Goal: Navigation & Orientation: Find specific page/section

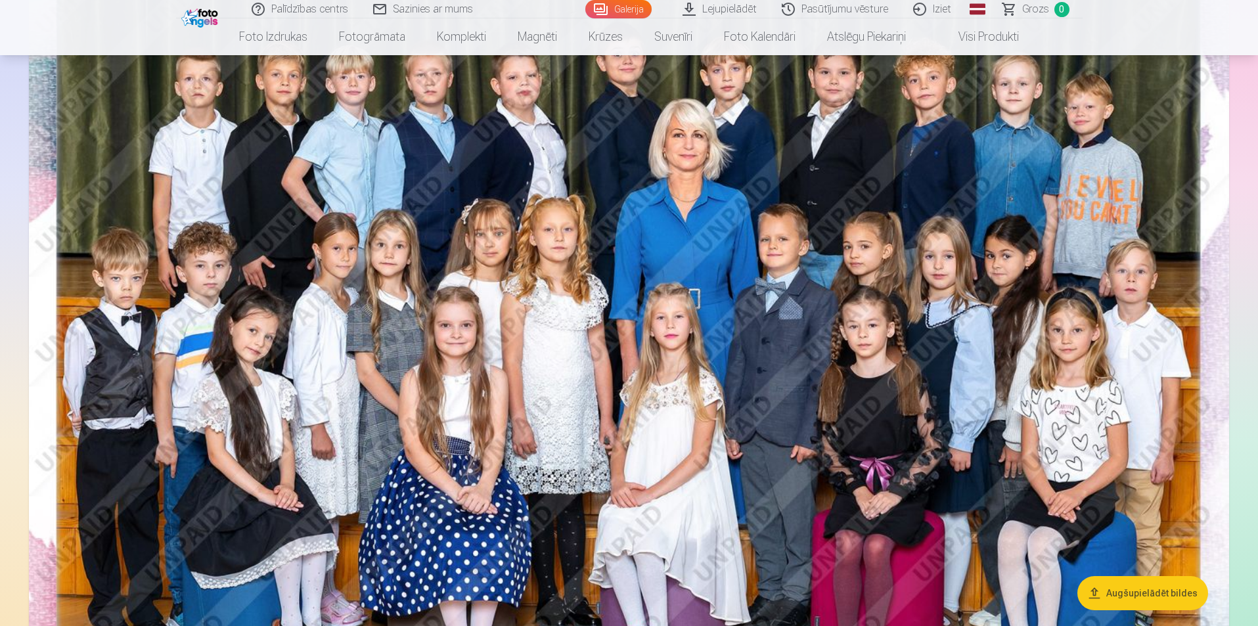
scroll to position [131, 0]
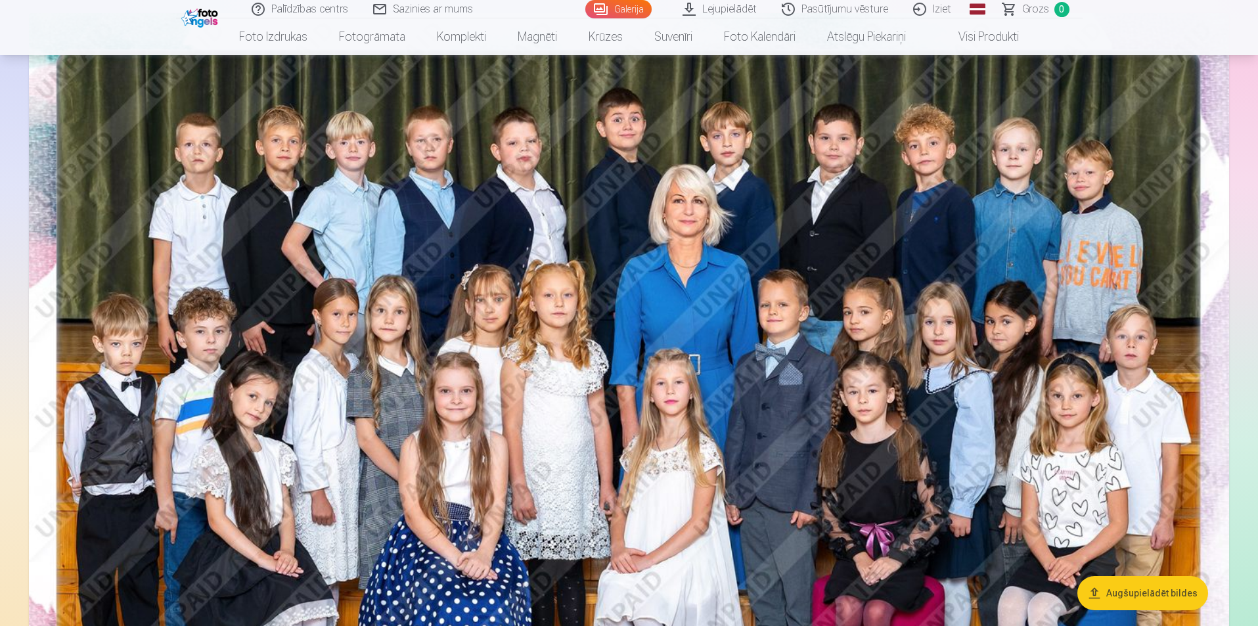
click at [1036, 13] on span "Grozs" at bounding box center [1035, 9] width 27 height 16
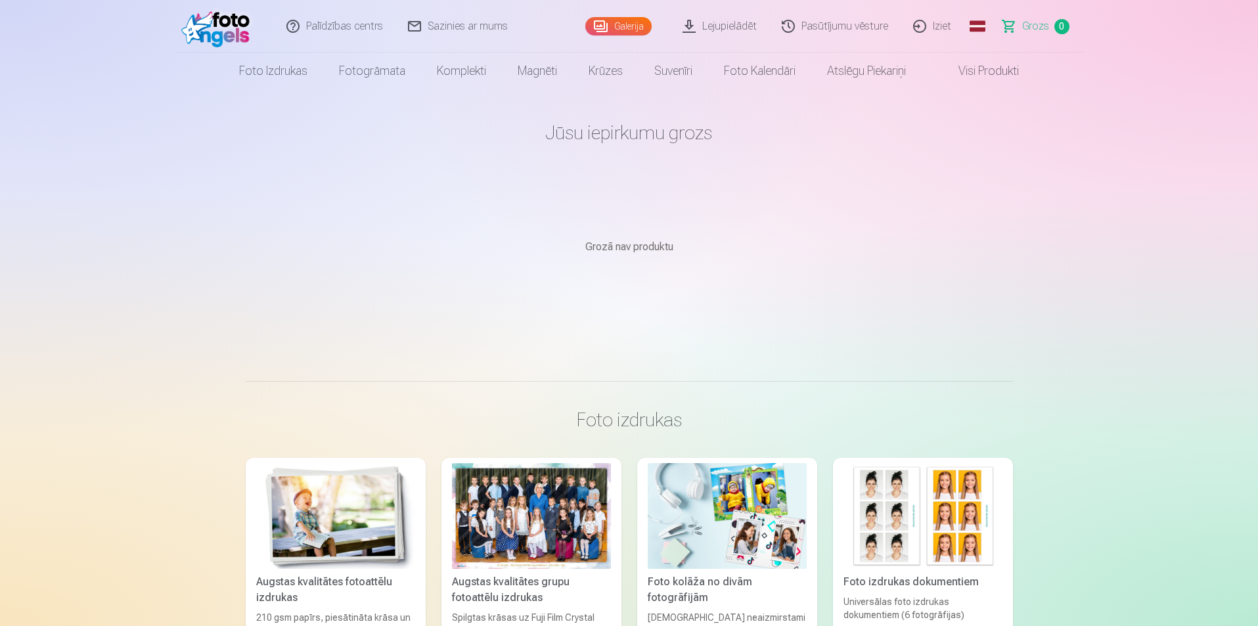
click at [987, 76] on link "Visi produkti" at bounding box center [977, 71] width 113 height 37
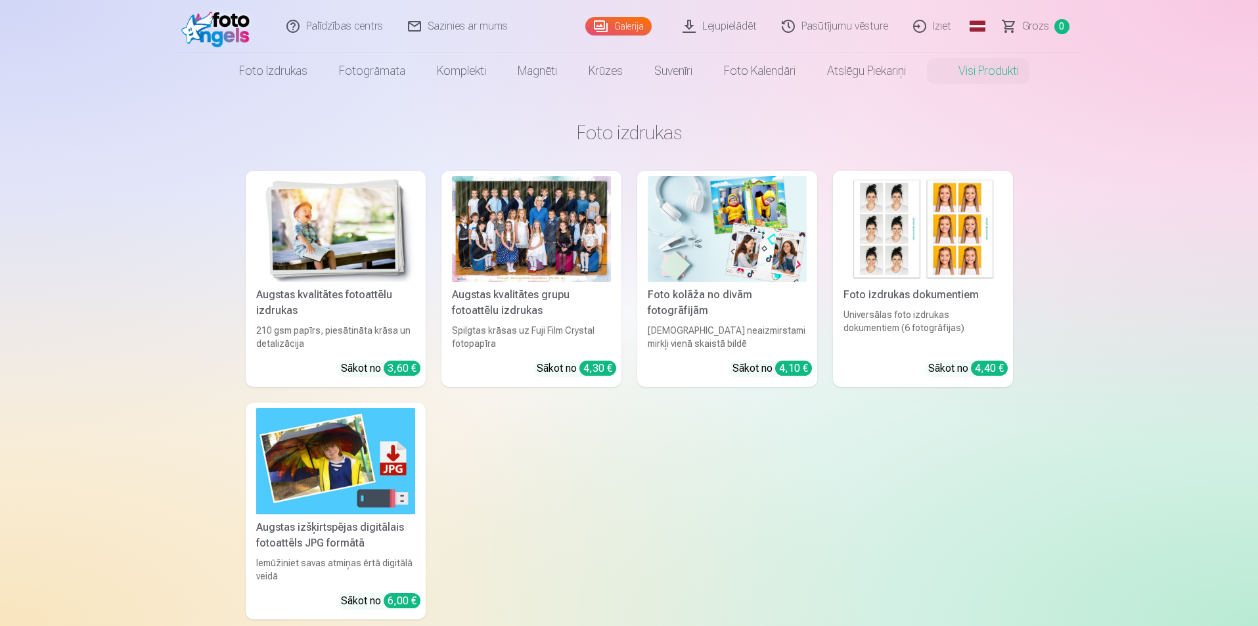
click at [607, 22] on link "Galerija" at bounding box center [618, 26] width 66 height 18
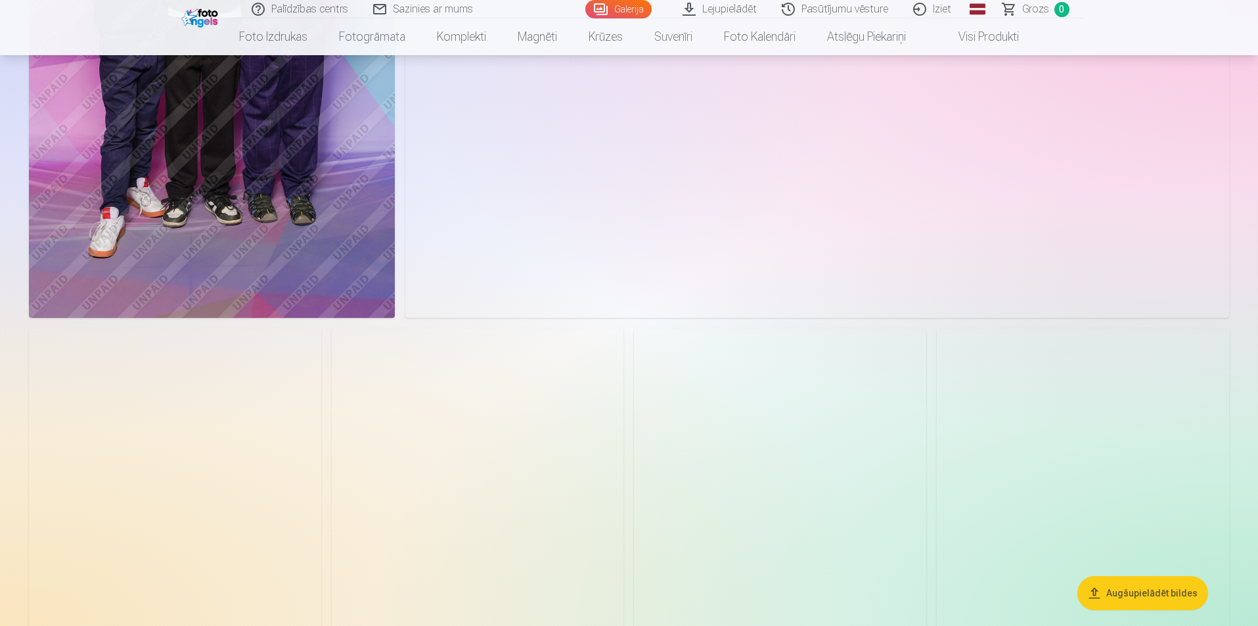
scroll to position [3152, 0]
